Goal: Task Accomplishment & Management: Complete application form

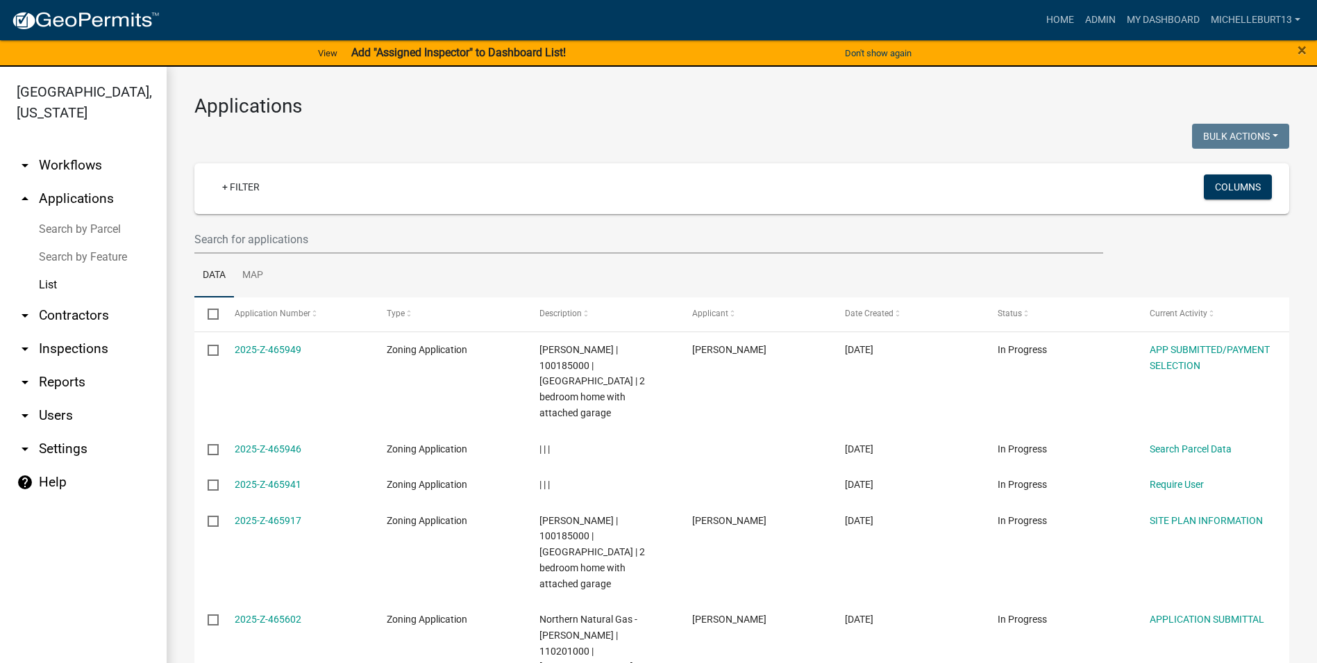
select select "3: 100"
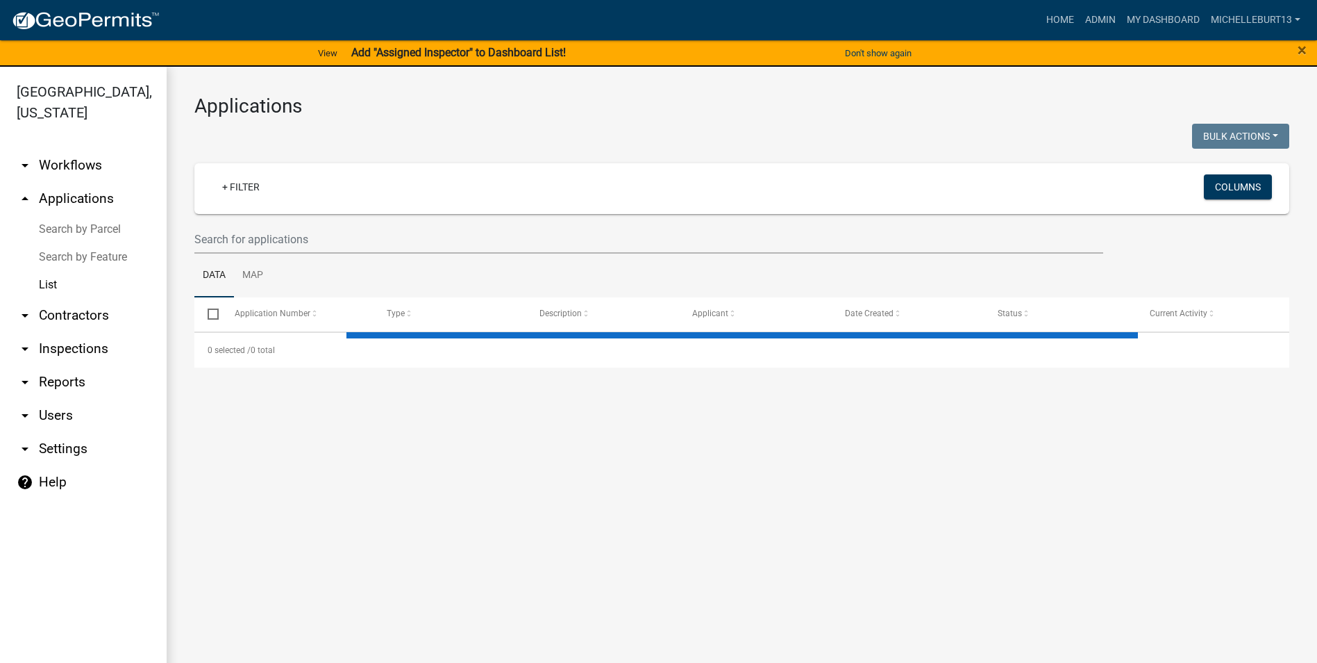
select select "3: 100"
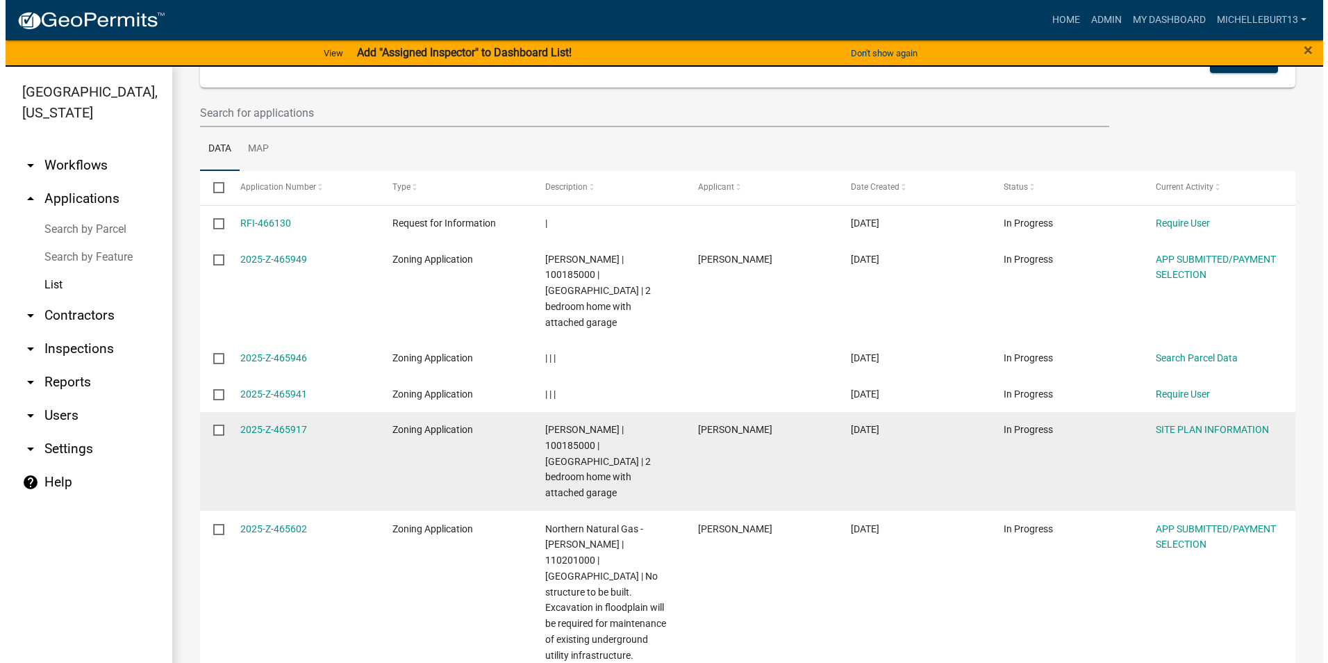
scroll to position [139, 0]
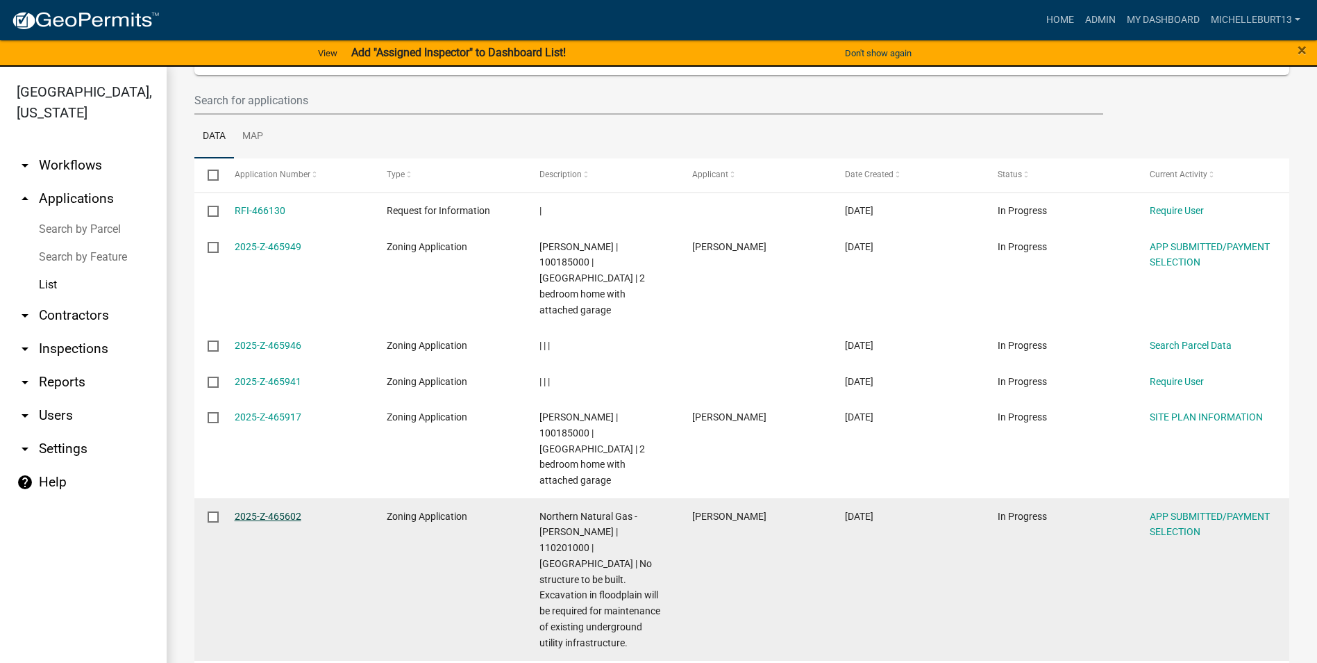
click at [283, 510] on link "2025-Z-465602" at bounding box center [268, 515] width 67 height 11
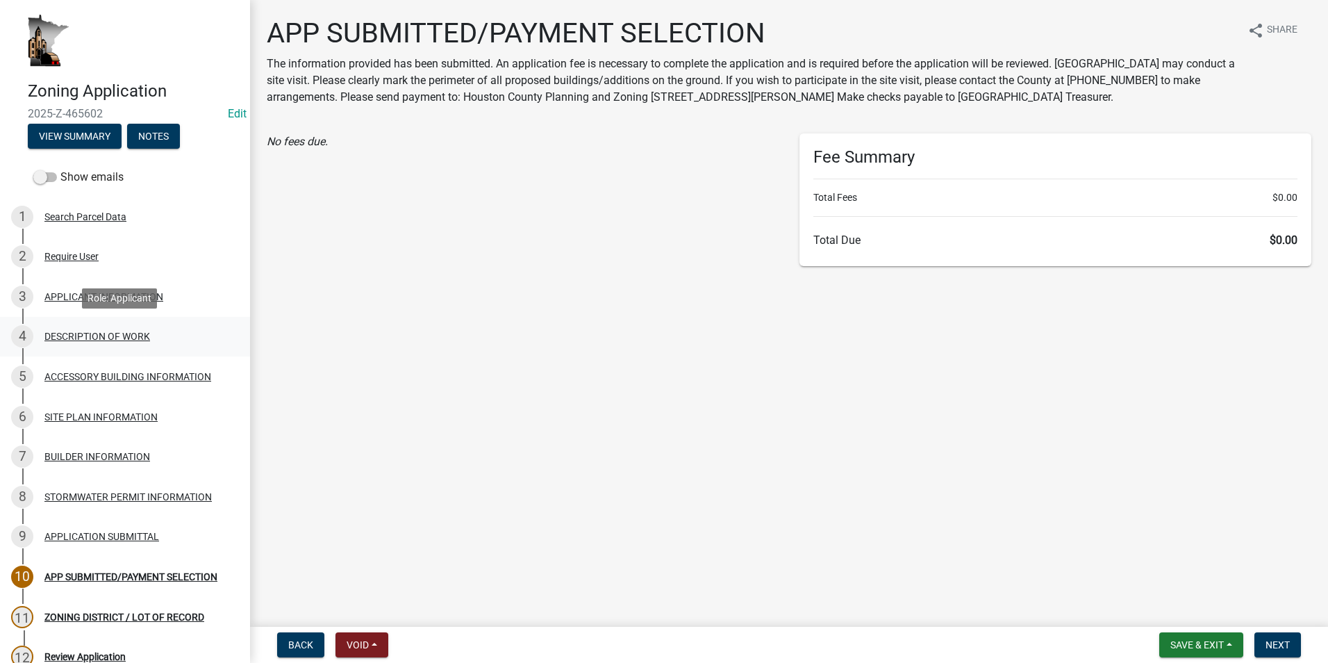
click at [74, 342] on div "4 DESCRIPTION OF WORK" at bounding box center [119, 336] width 217 height 22
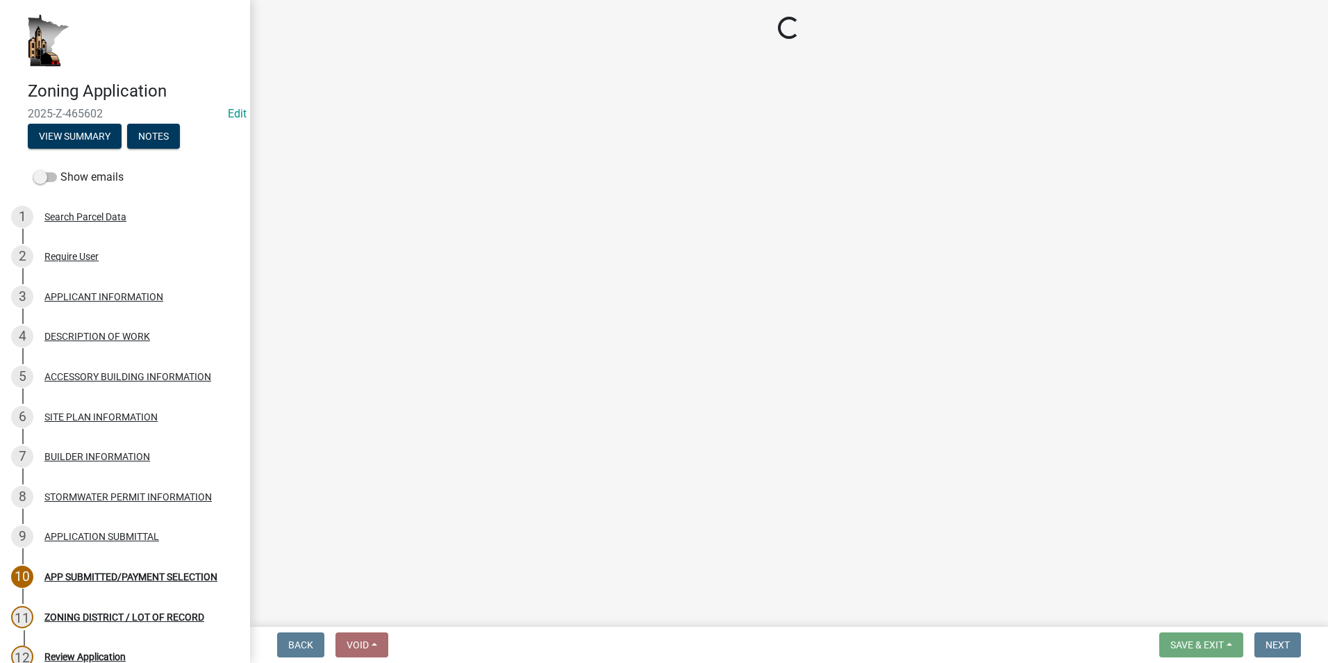
select select "b3a6beee-04a6-4ced-bc5d-3a63bafb7701"
select select "d5c4c3d5-0e01-416f-8471-05b912159bd9"
select select "b77d4c88-b606-4875-889f-ef493ebc67f8"
select select "4bd12ca6-4a20-42a0-933f-fd6ef7b65674"
select select "865858fb-cec4-4771-ade1-629df977e661"
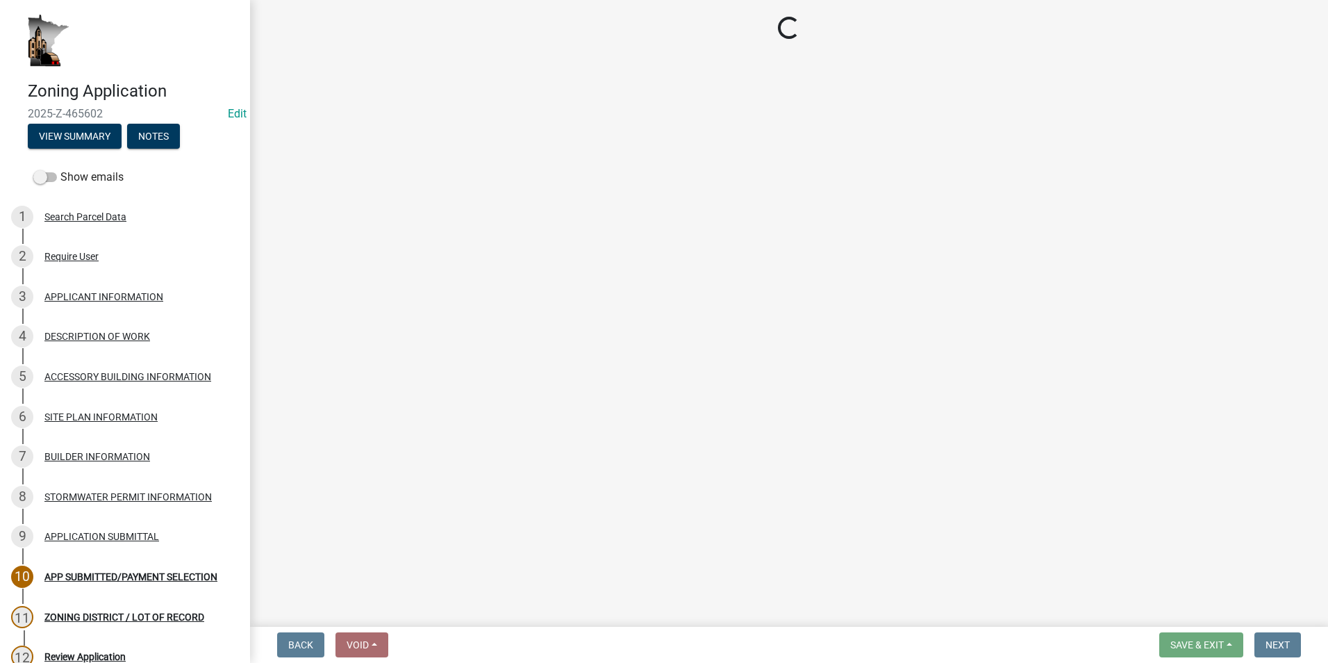
select select "c0af4bca-2ac9-43a4-954a-b6dfd2bb8fae"
select select "79149638-379e-4eb8-8707-a078303474c9"
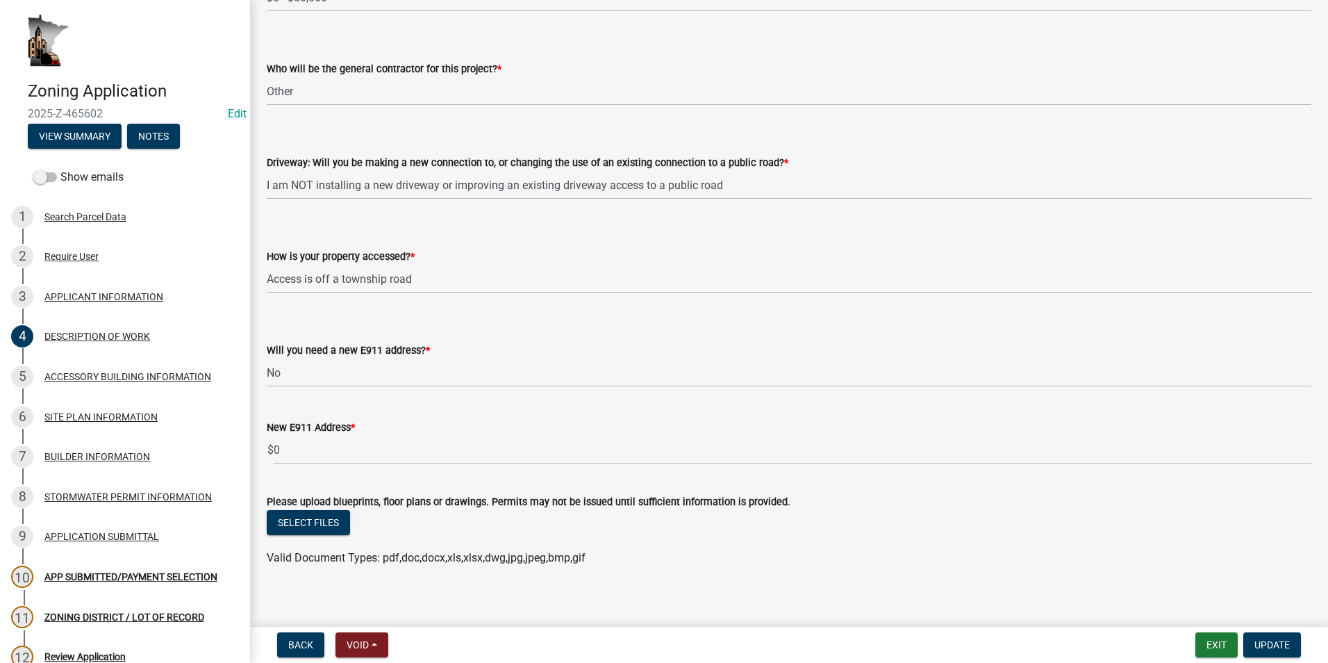
scroll to position [872, 0]
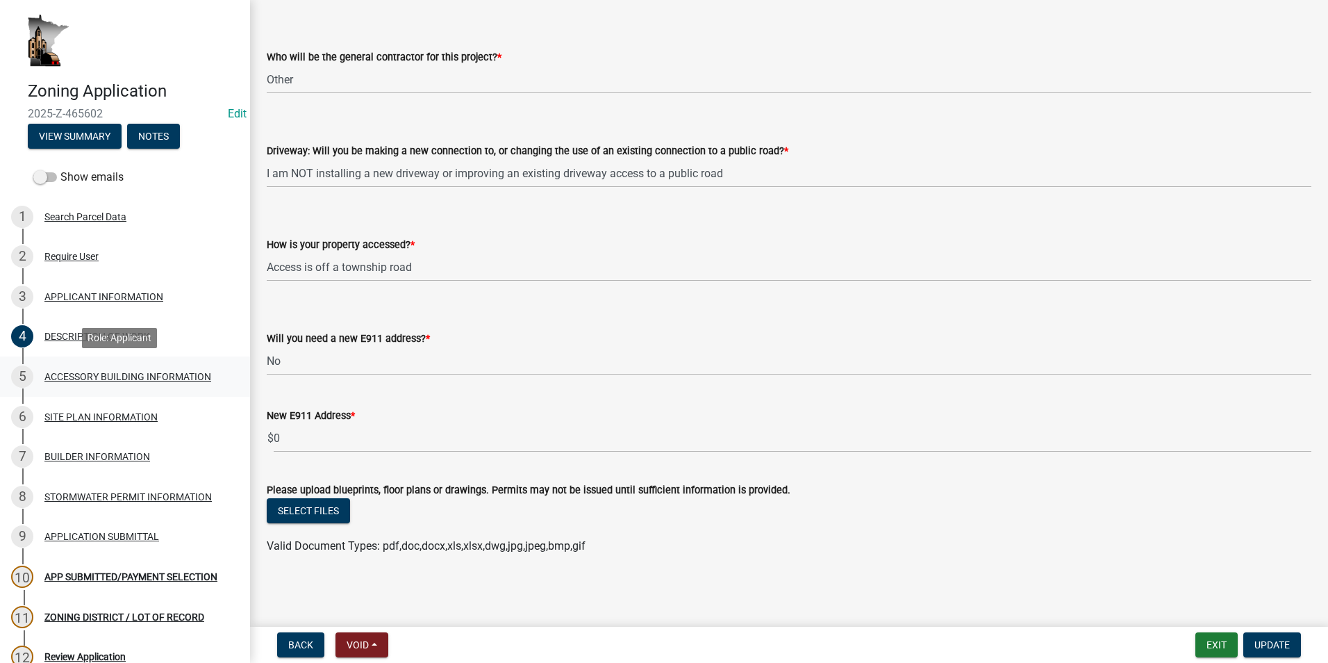
click at [175, 386] on div "5 ACCESSORY BUILDING INFORMATION" at bounding box center [119, 376] width 217 height 22
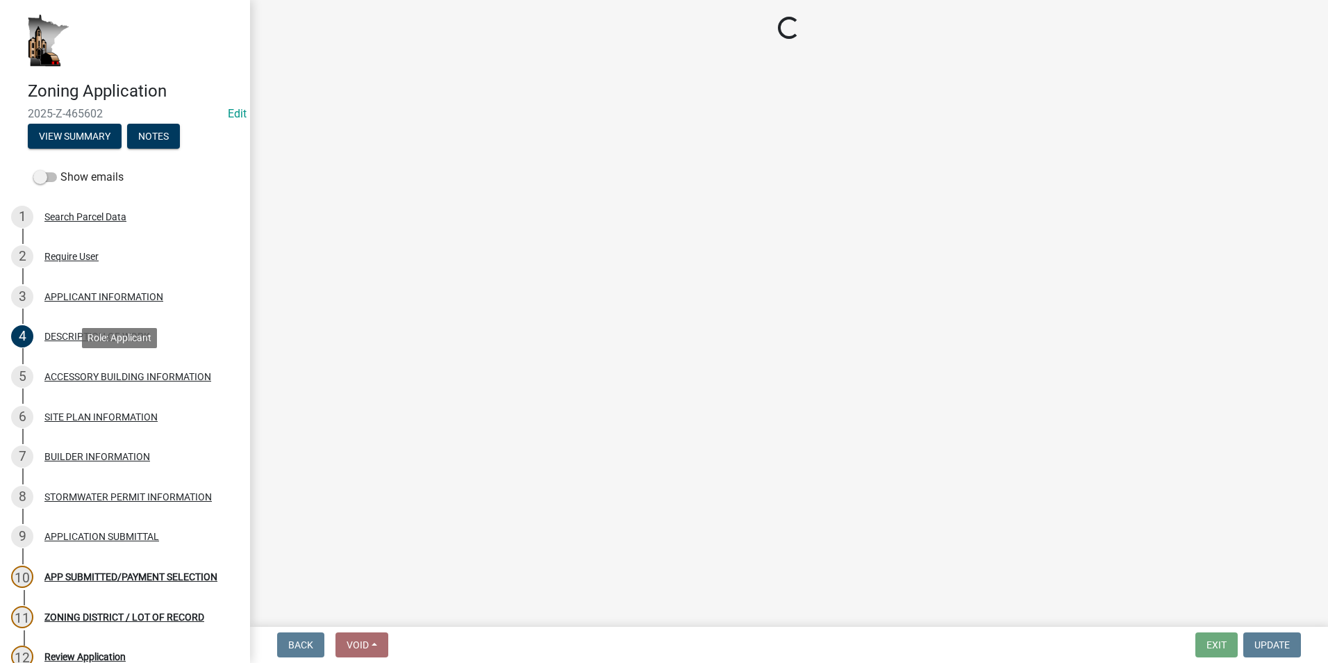
scroll to position [0, 0]
select select "88703b1b-78c7-4d2b-862c-09a913535c10"
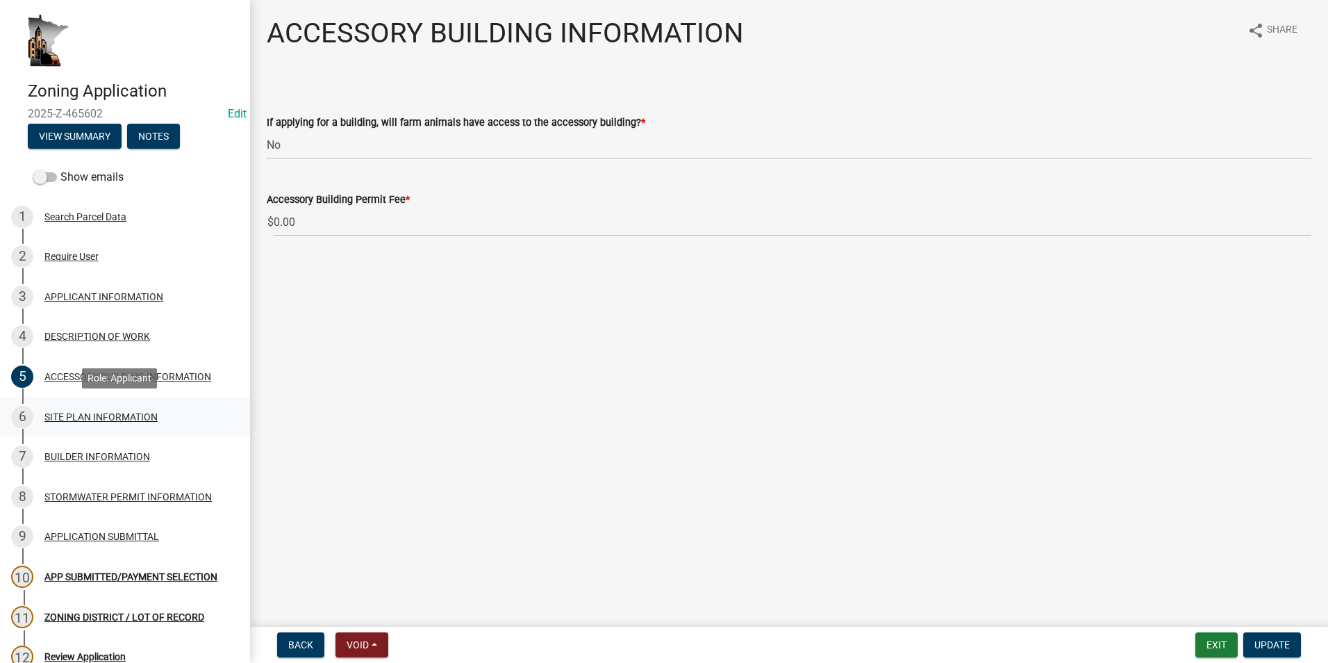
click at [117, 424] on div "6 SITE PLAN INFORMATION" at bounding box center [119, 417] width 217 height 22
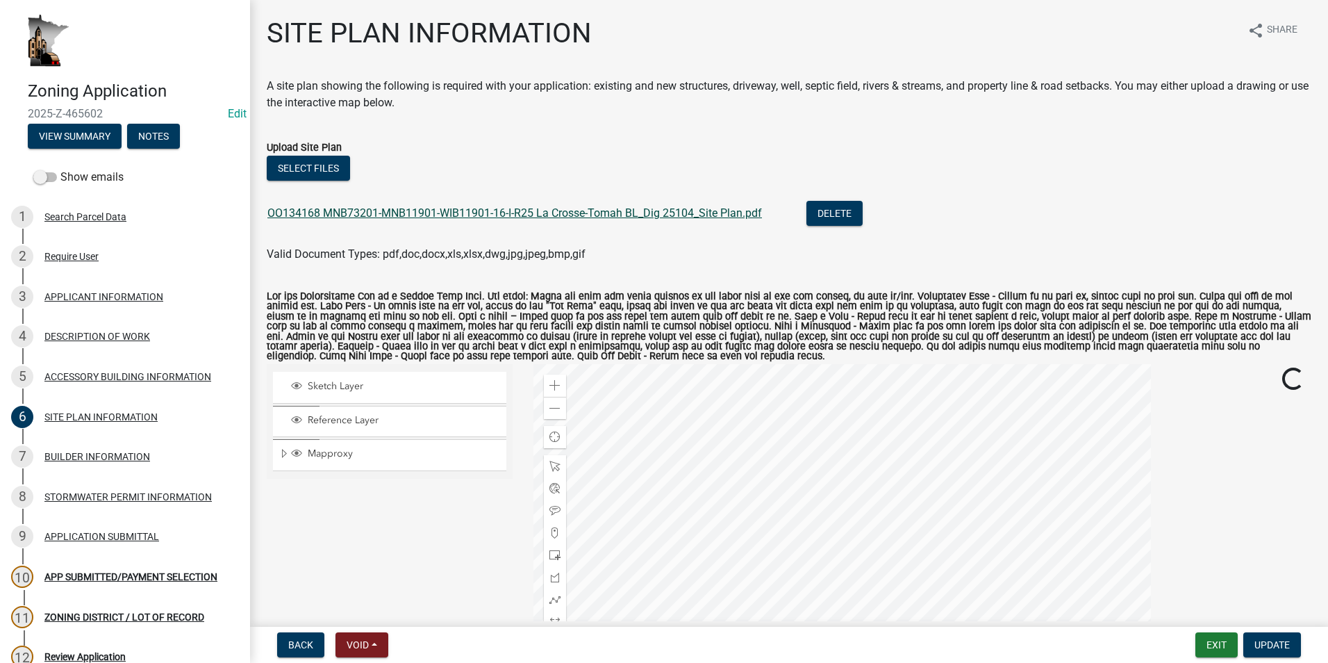
click at [514, 214] on link "OO134168 MNB73201-MNB11901-WIB11901-16-I-R25 La Crosse-Tomah BL_Dig 25104_Site …" at bounding box center [514, 212] width 494 height 13
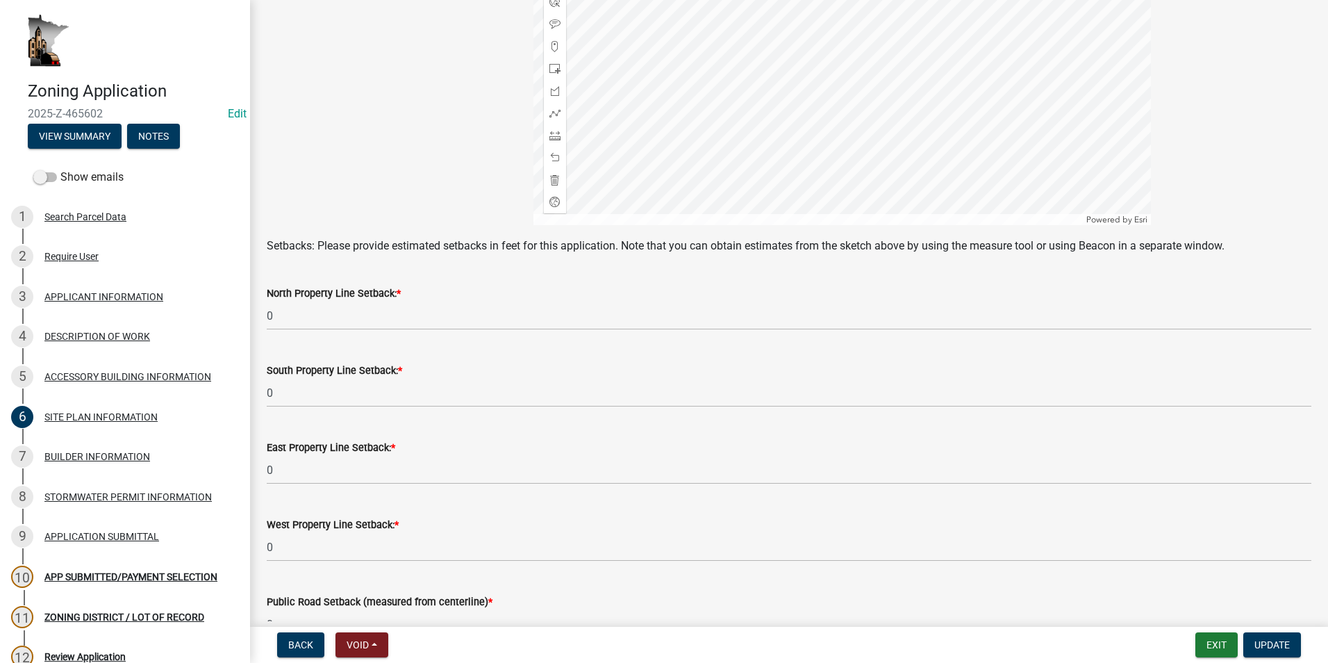
scroll to position [571, 0]
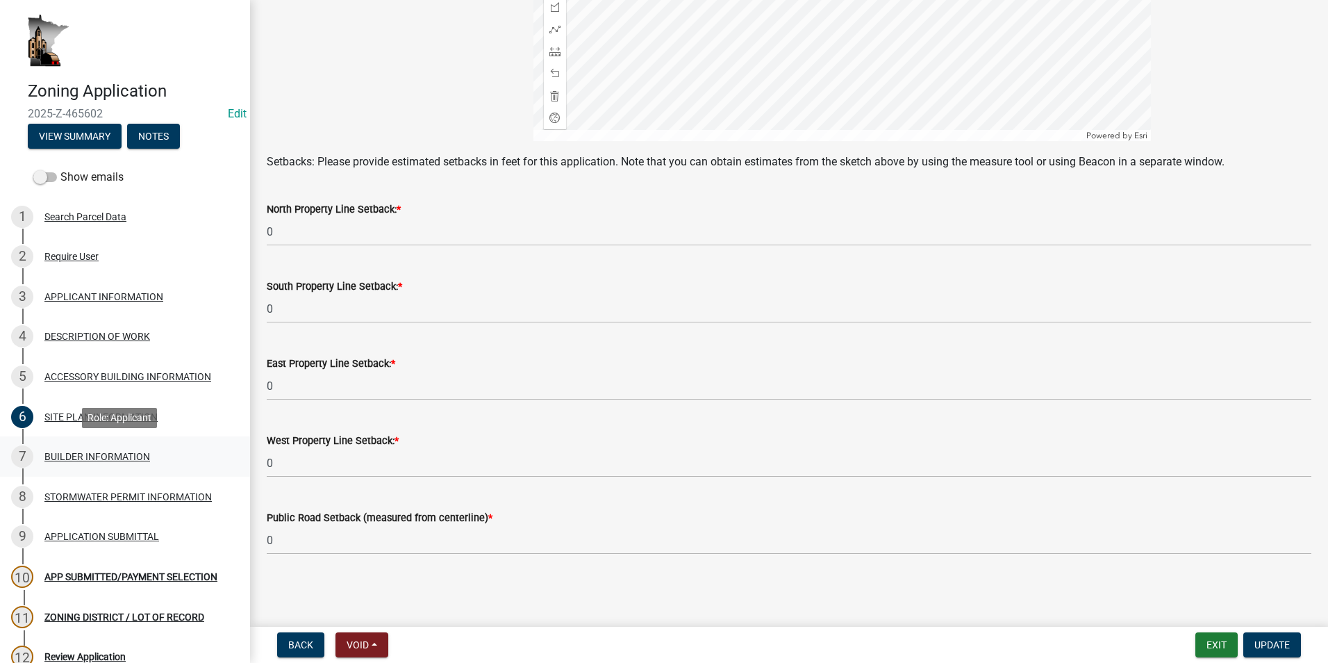
click at [80, 460] on div "BUILDER INFORMATION" at bounding box center [97, 456] width 106 height 10
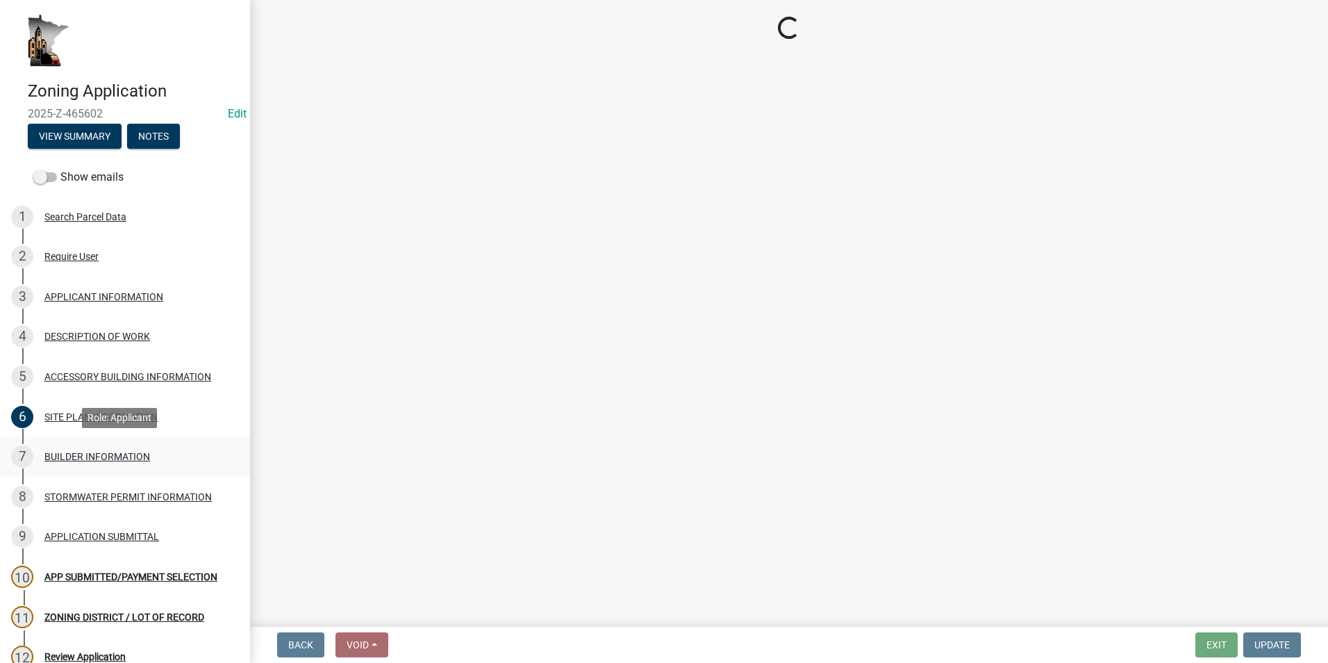
scroll to position [0, 0]
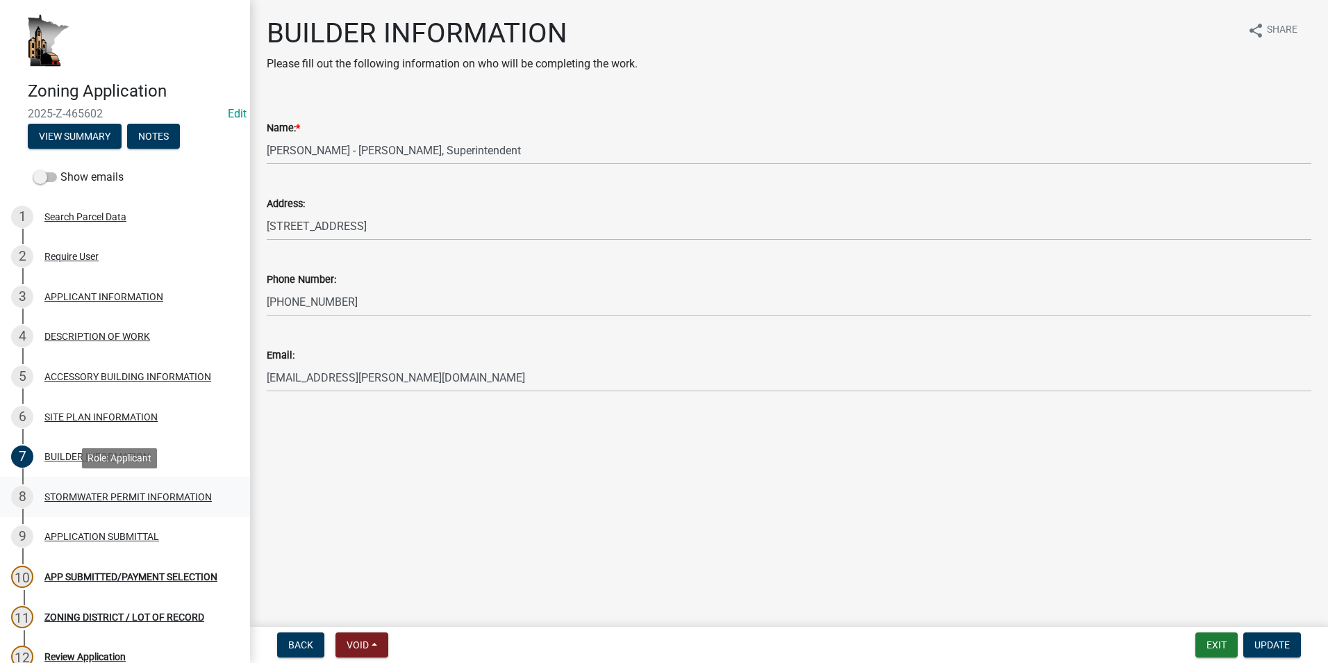
click at [115, 495] on div "STORMWATER PERMIT INFORMATION" at bounding box center [127, 497] width 167 height 10
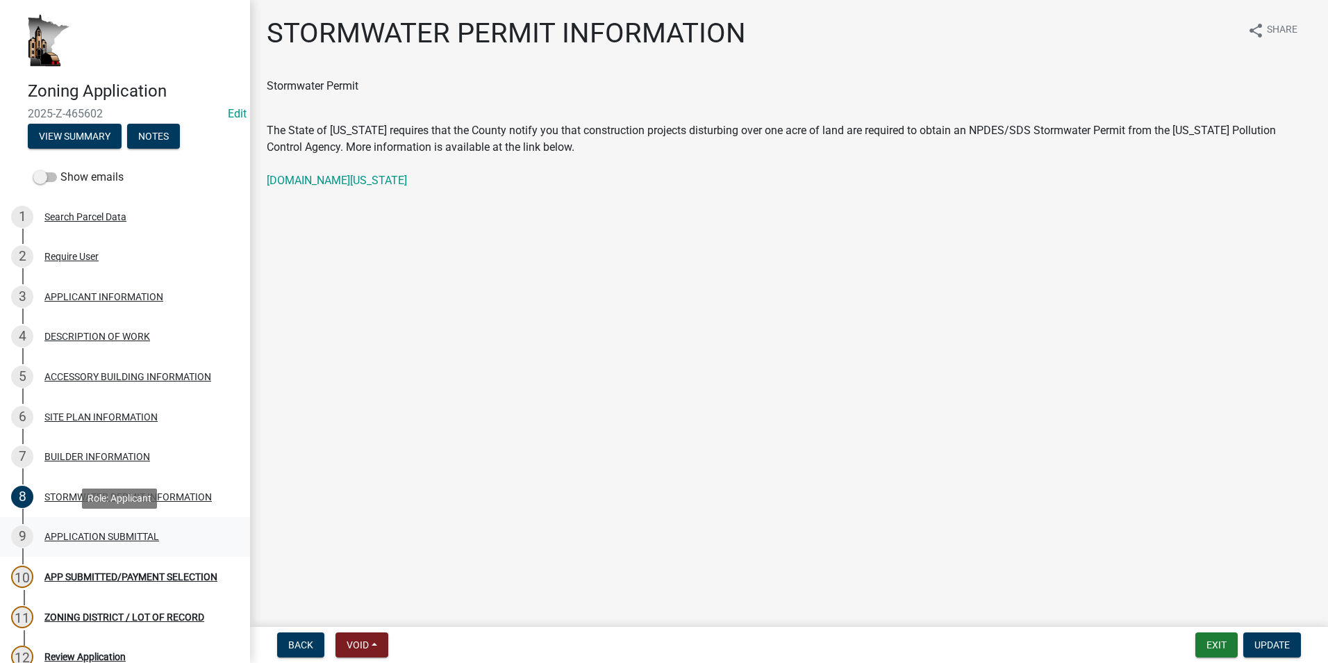
click at [115, 544] on div "9 APPLICATION SUBMITTAL" at bounding box center [119, 536] width 217 height 22
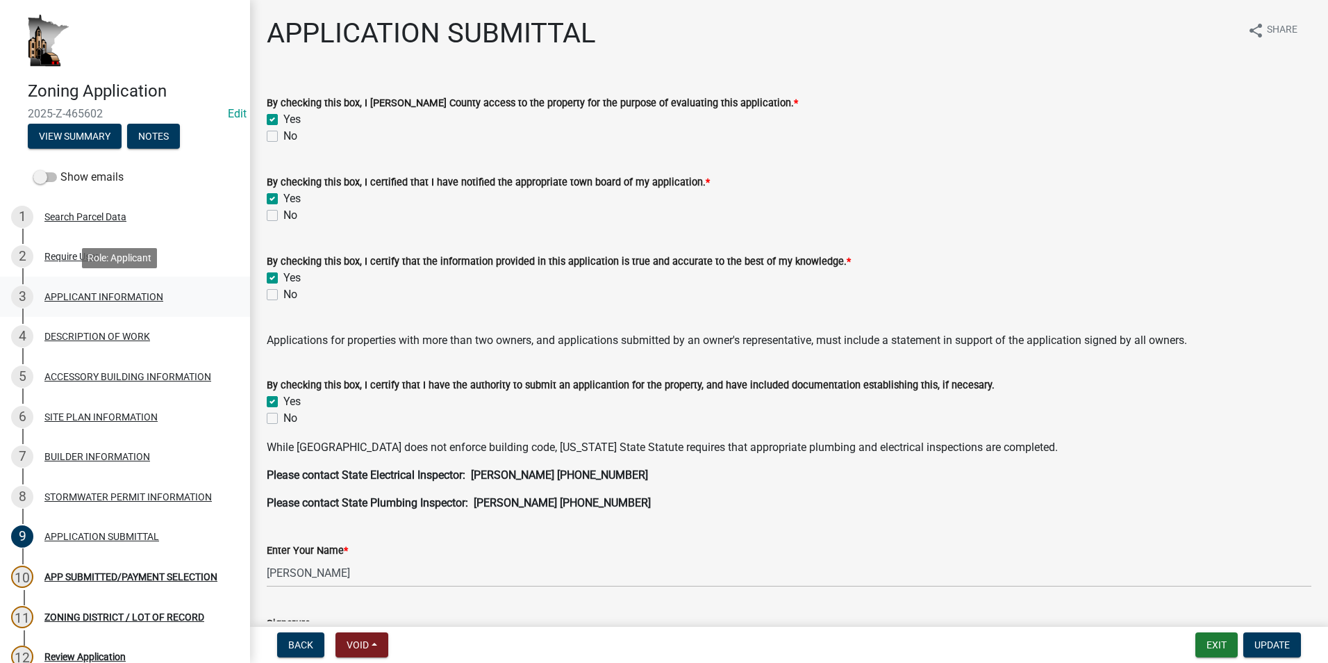
click at [165, 308] on link "3 APPLICANT INFORMATION" at bounding box center [125, 296] width 250 height 40
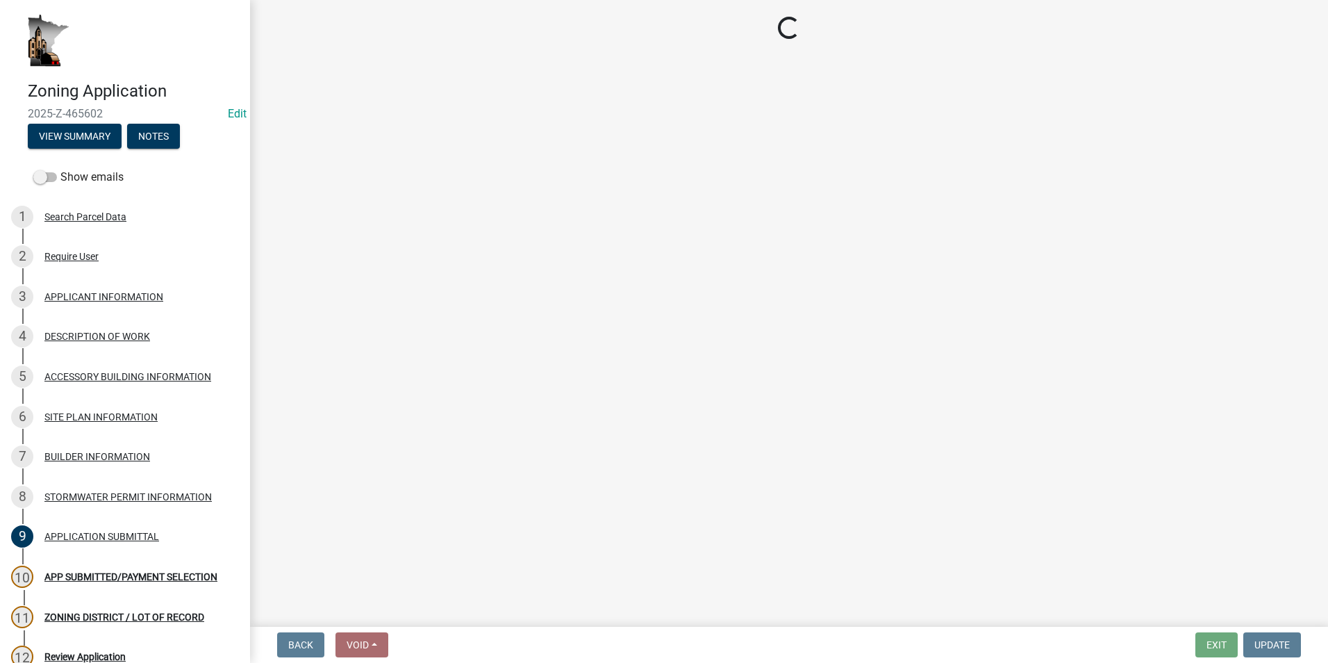
select select "f73bc555-2faa-4207-ba45-c8fa17744791"
select select "cceea691-a74e-4f4c-bc29-7816459b1307"
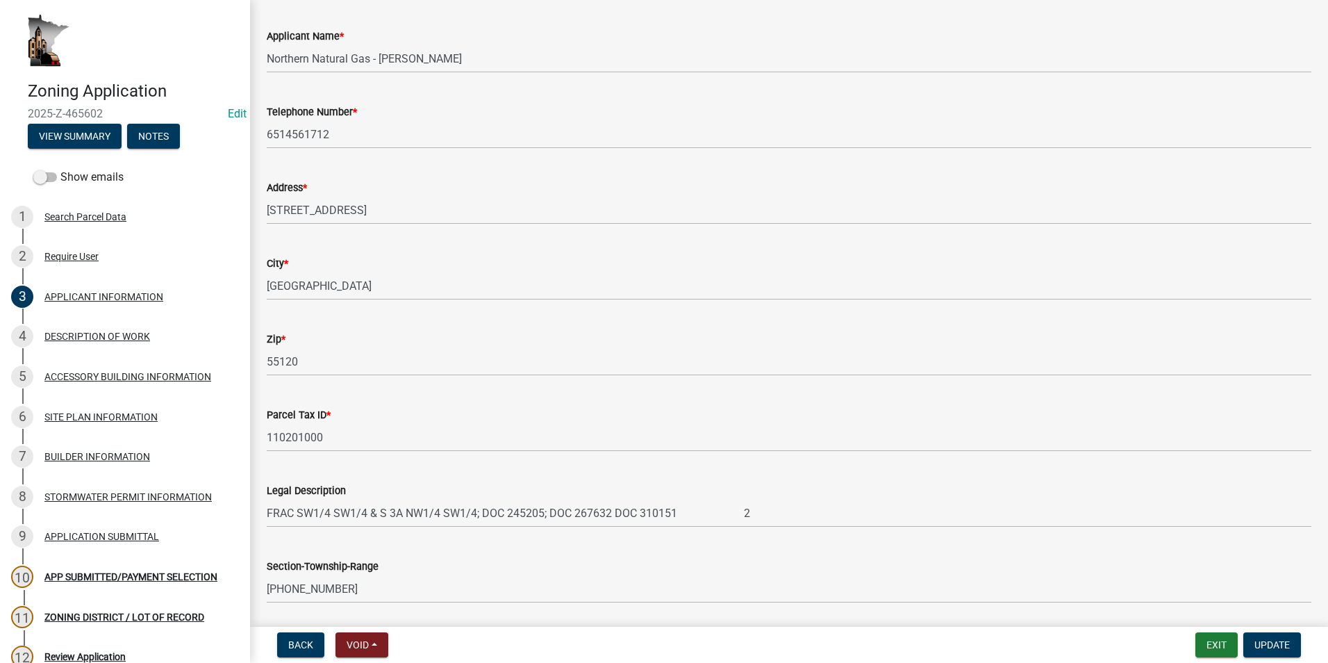
scroll to position [208, 0]
